Goal: Information Seeking & Learning: Learn about a topic

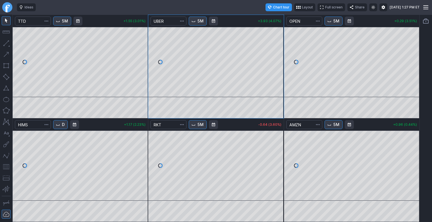
click at [1, 6] on div at bounding box center [7, 7] width 15 height 15
click at [4, 8] on link "Finviz.com" at bounding box center [7, 7] width 10 height 10
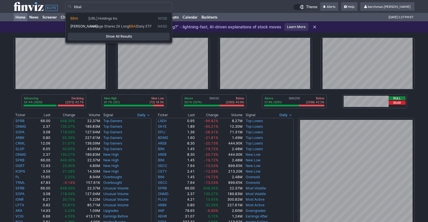
type input "bbai"
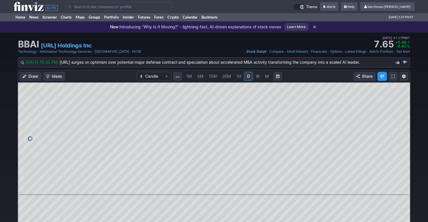
click at [202, 76] on span "5M" at bounding box center [200, 76] width 6 height 5
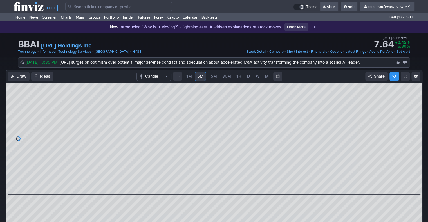
click at [247, 75] on span "D" at bounding box center [248, 76] width 3 height 5
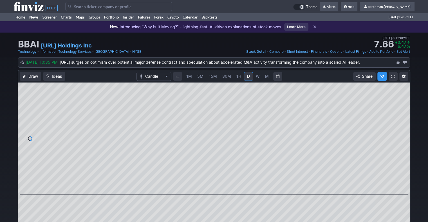
click at [103, 4] on input "Search" at bounding box center [118, 6] width 107 height 9
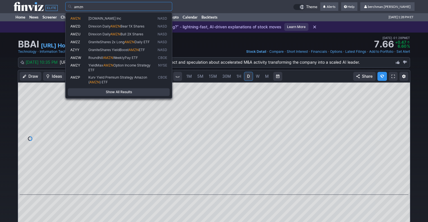
click at [114, 17] on span "[DOMAIN_NAME] Inc" at bounding box center [104, 18] width 33 height 4
type input "AMZN"
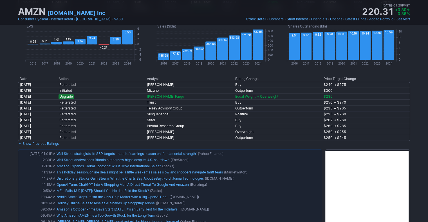
scroll to position [169, 0]
